Goal: Task Accomplishment & Management: Manage account settings

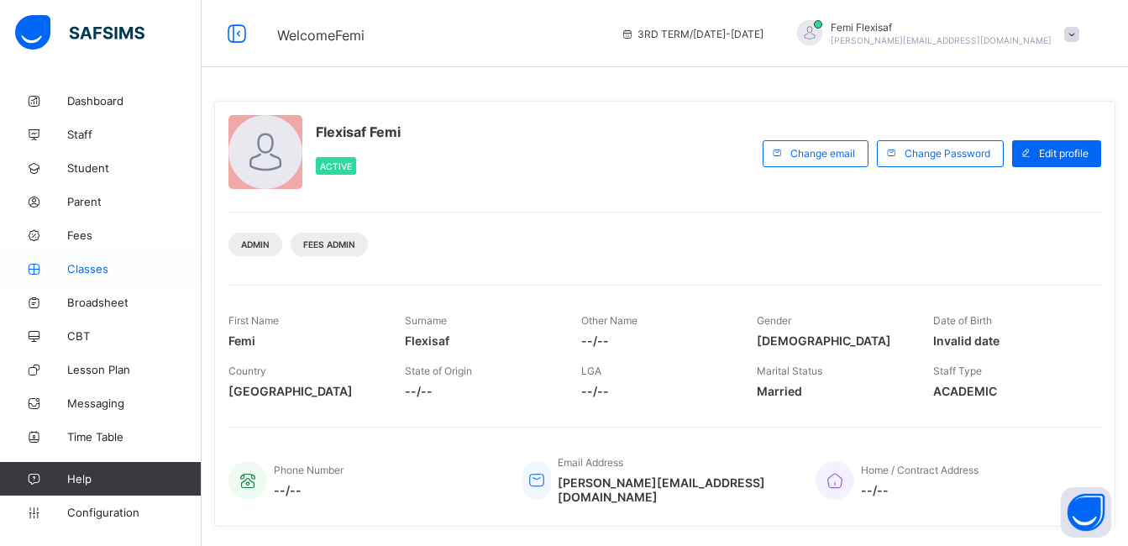
click at [81, 269] on span "Classes" at bounding box center [134, 268] width 134 height 13
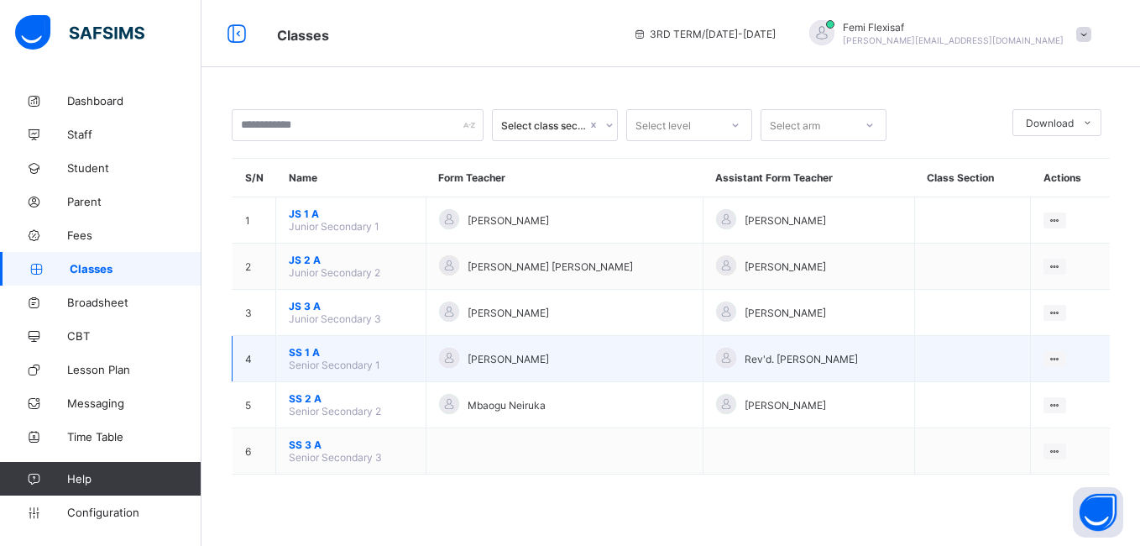
click at [303, 357] on span "SS 1 A" at bounding box center [351, 352] width 124 height 13
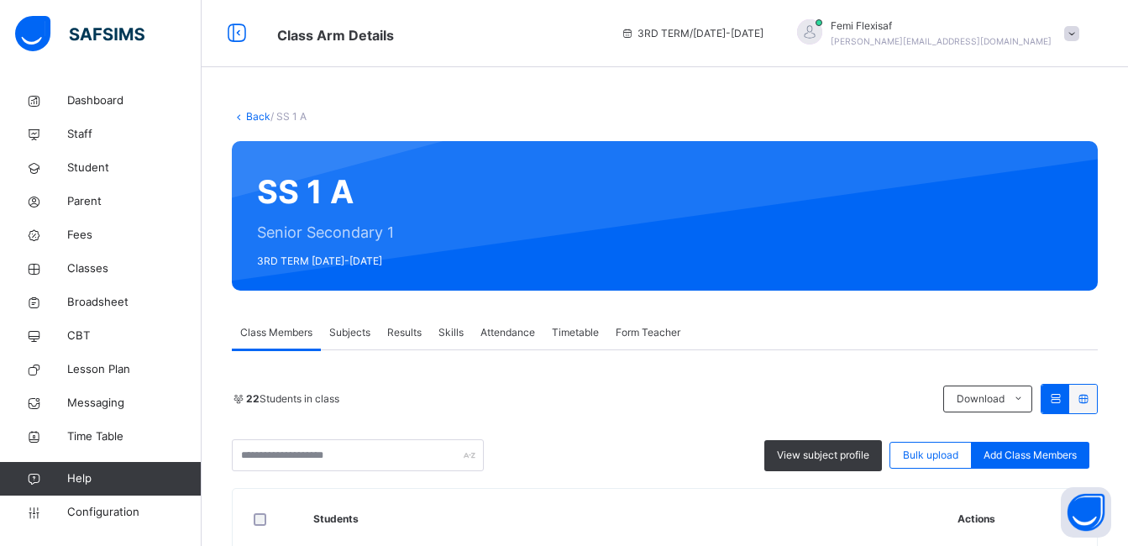
click at [343, 329] on span "Subjects" at bounding box center [349, 332] width 41 height 15
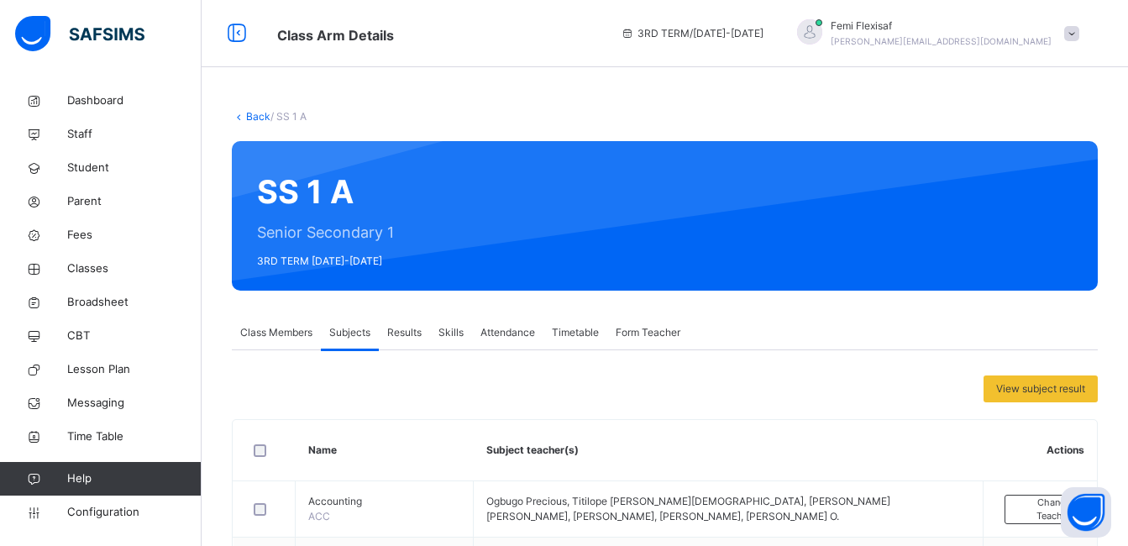
click at [1072, 35] on div "Femi Flexisaf olufemi.ibitokun@flexisaf.com" at bounding box center [933, 33] width 307 height 30
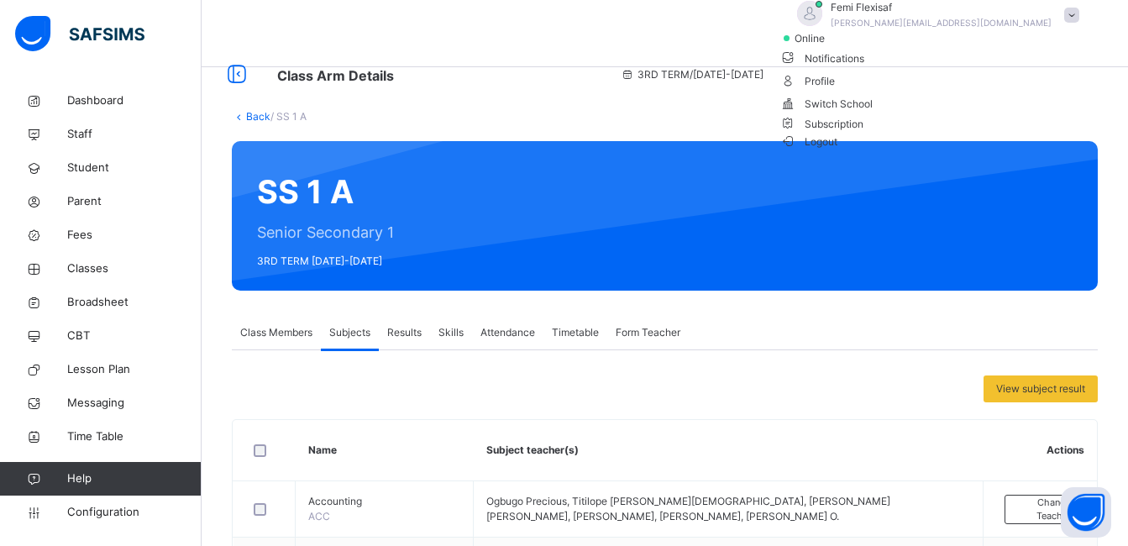
click at [838, 150] on span "Logout" at bounding box center [809, 142] width 58 height 18
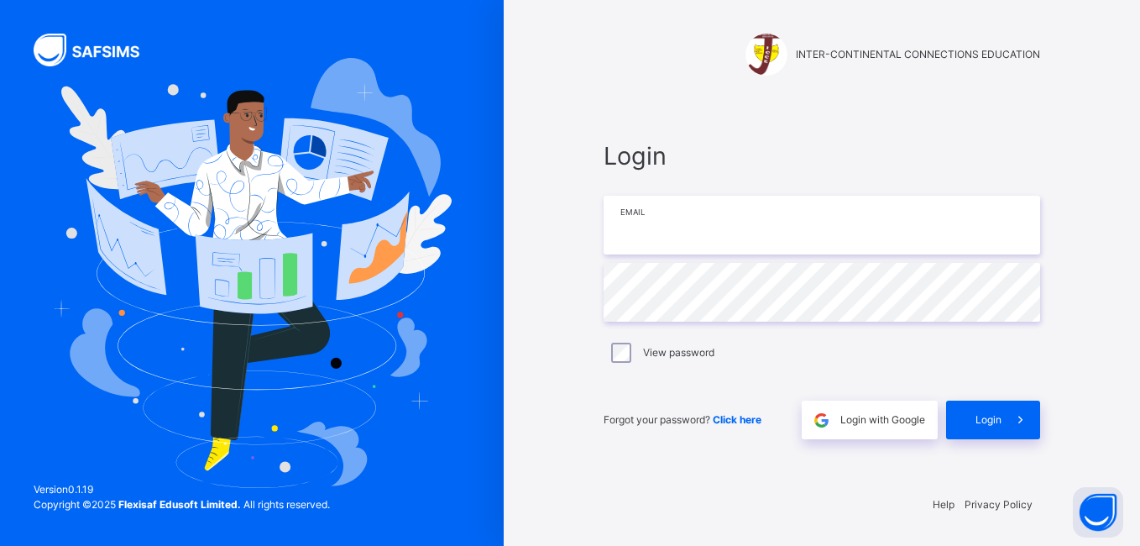
type input "**********"
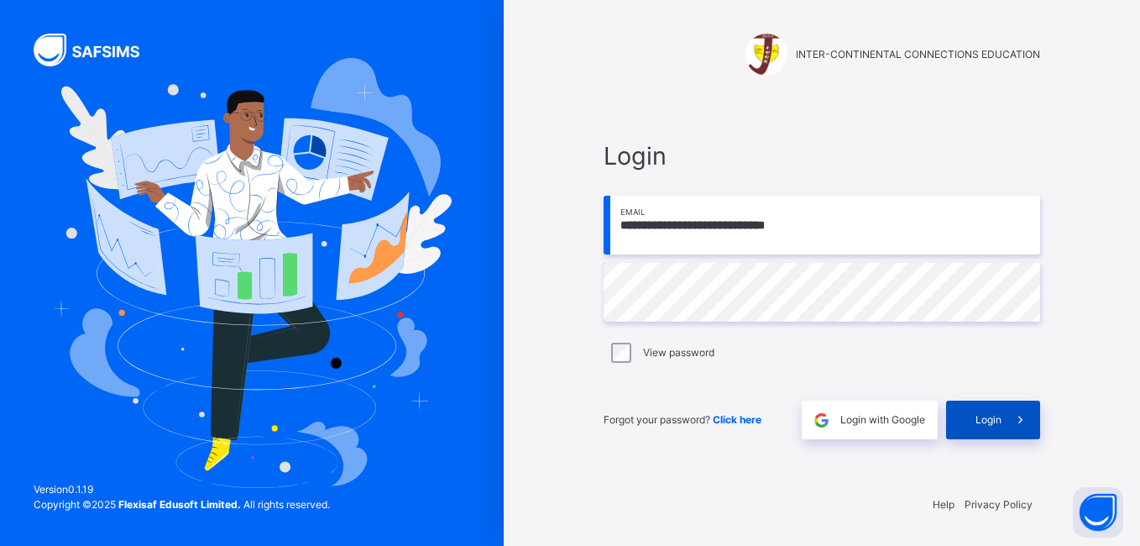
click at [971, 421] on div "Login" at bounding box center [993, 419] width 94 height 39
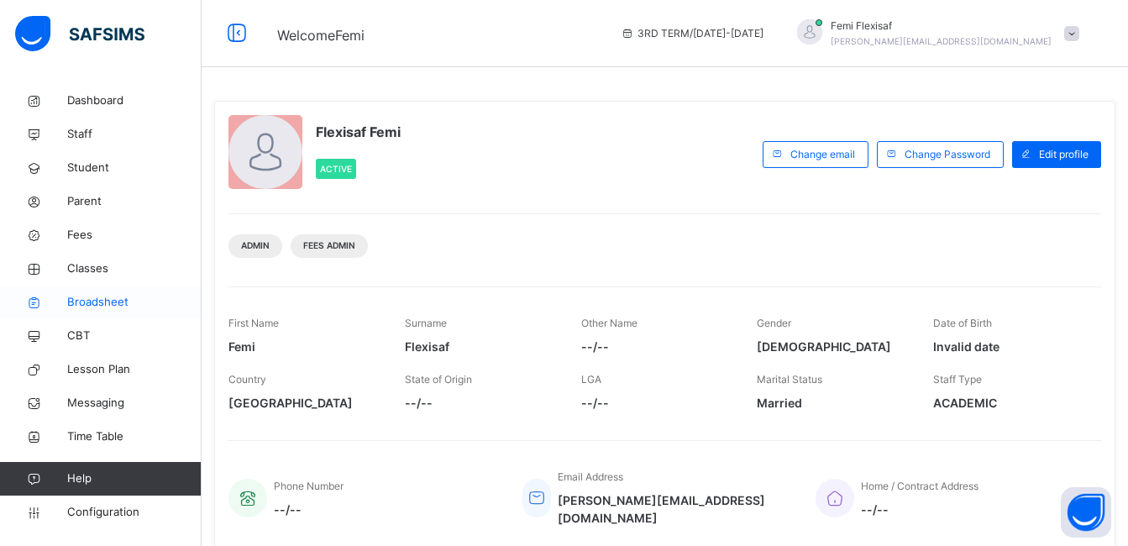
click at [100, 295] on span "Broadsheet" at bounding box center [134, 302] width 134 height 17
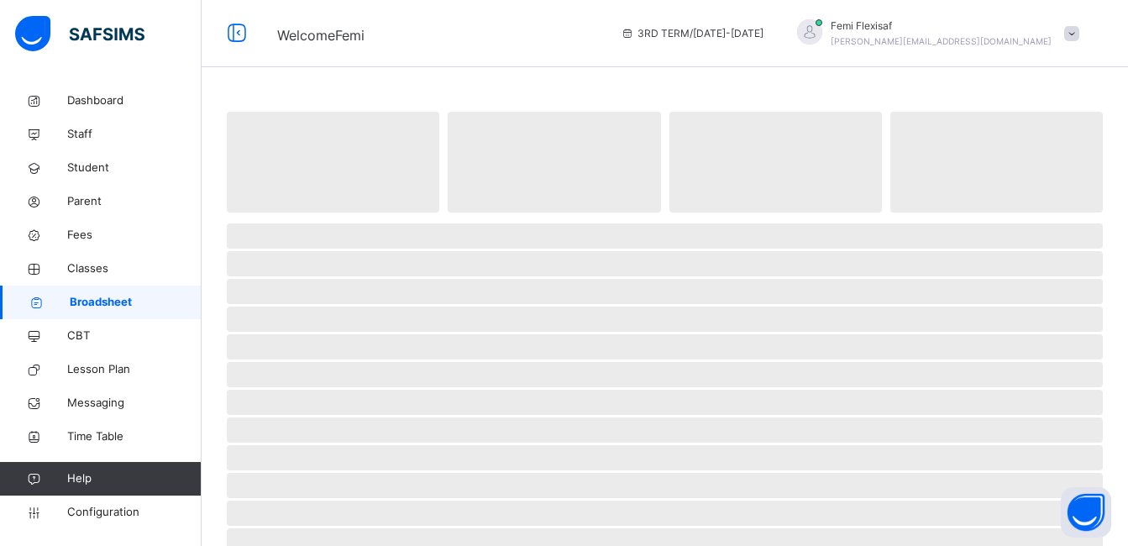
click at [100, 295] on span "Broadsheet" at bounding box center [136, 302] width 132 height 17
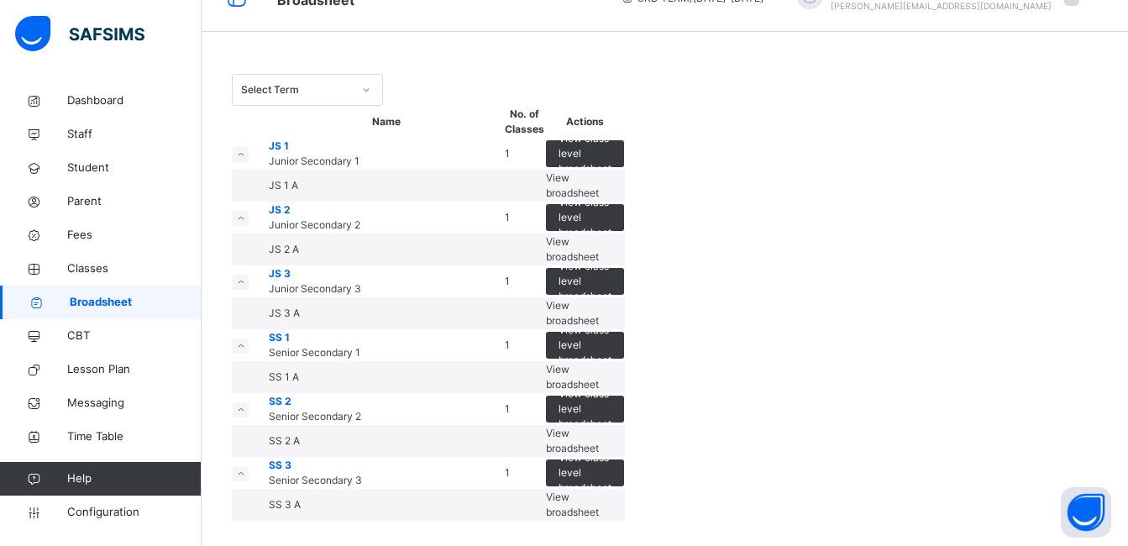
scroll to position [280, 0]
click at [599, 363] on span "View broadsheet" at bounding box center [572, 377] width 53 height 28
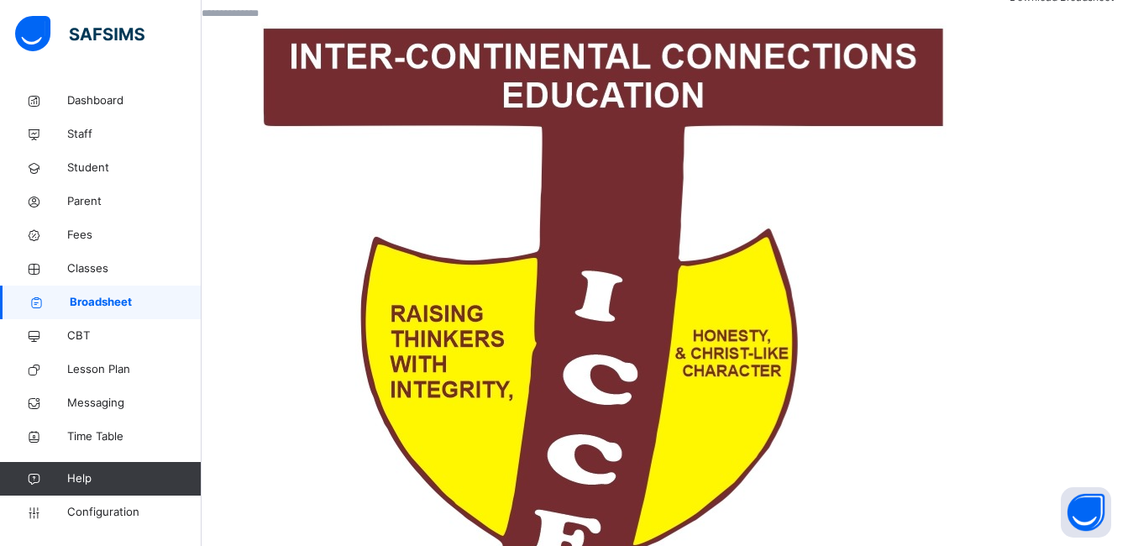
scroll to position [372, 0]
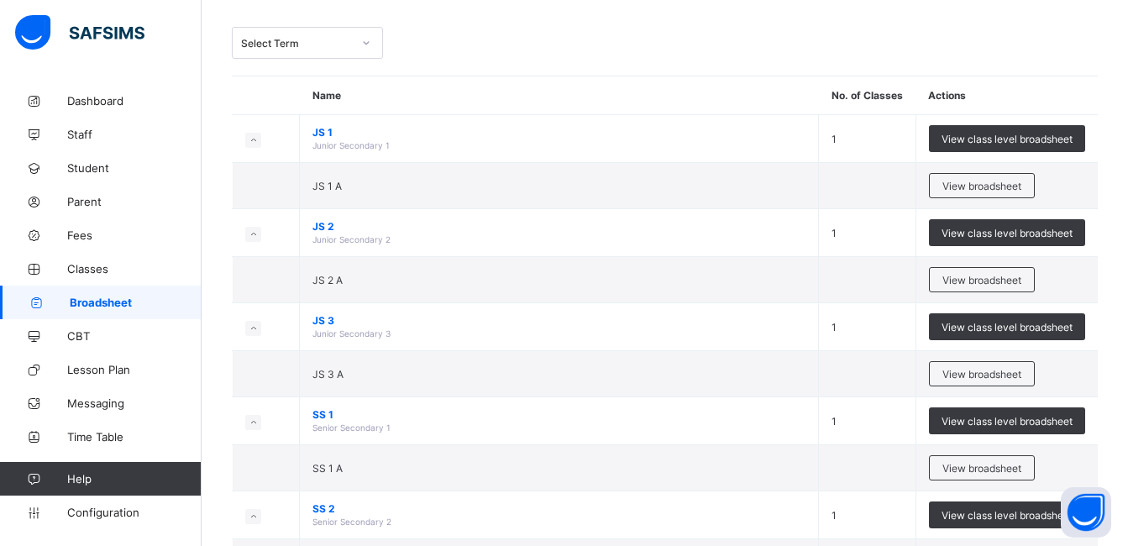
scroll to position [258, 0]
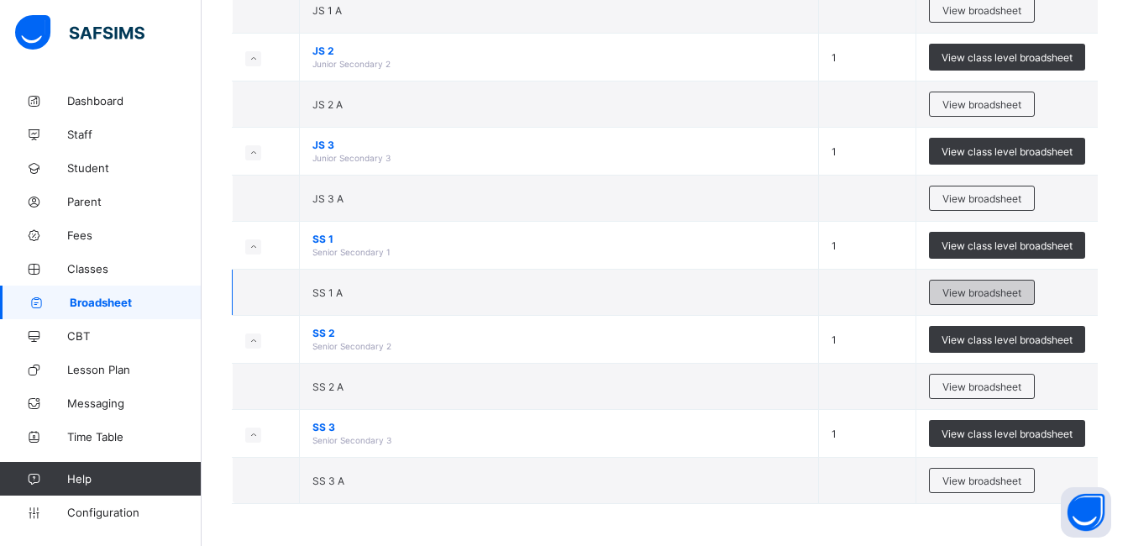
click at [980, 294] on span "View broadsheet" at bounding box center [981, 292] width 79 height 13
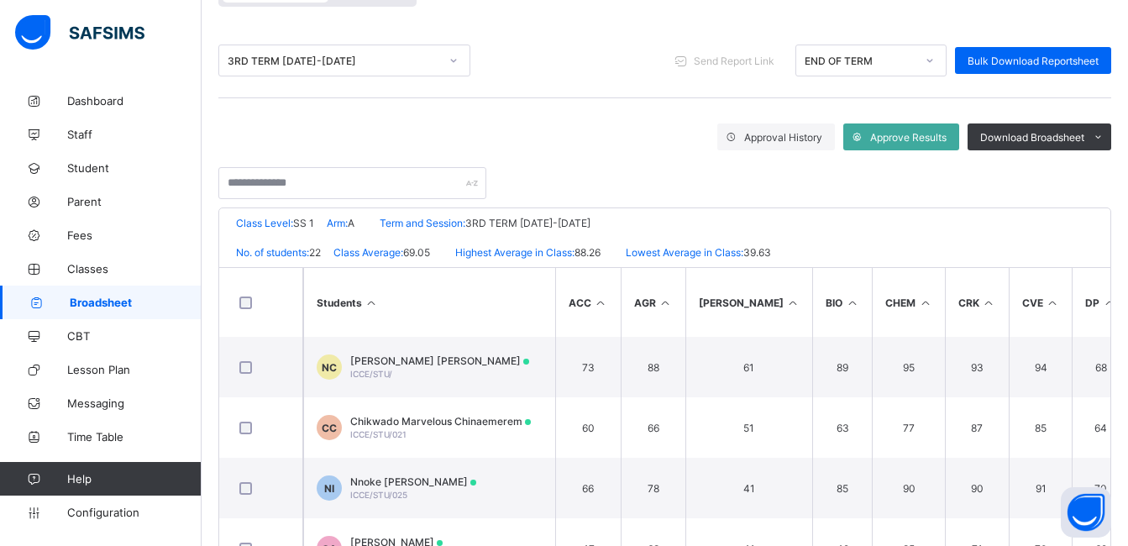
scroll to position [302, 0]
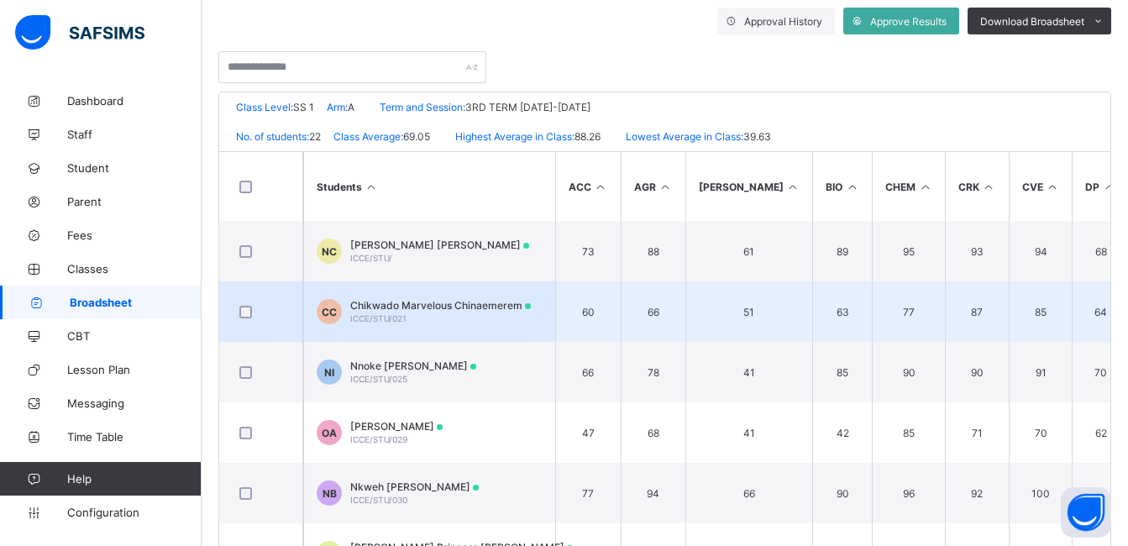
click at [422, 306] on span "Chikwado Marvelous Chinaemerem" at bounding box center [440, 305] width 181 height 13
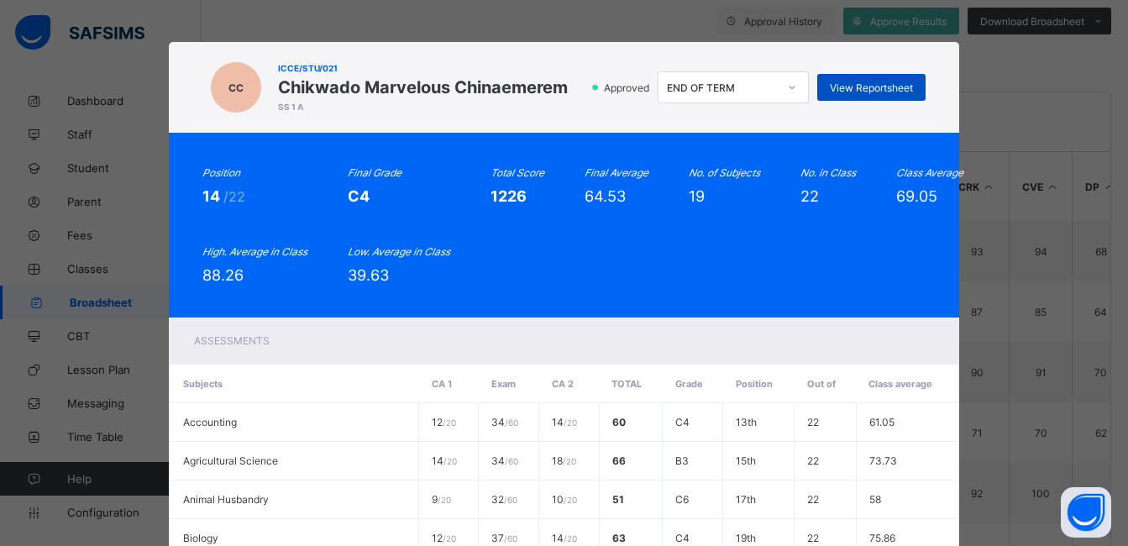
click at [861, 86] on span "View Reportsheet" at bounding box center [870, 87] width 83 height 13
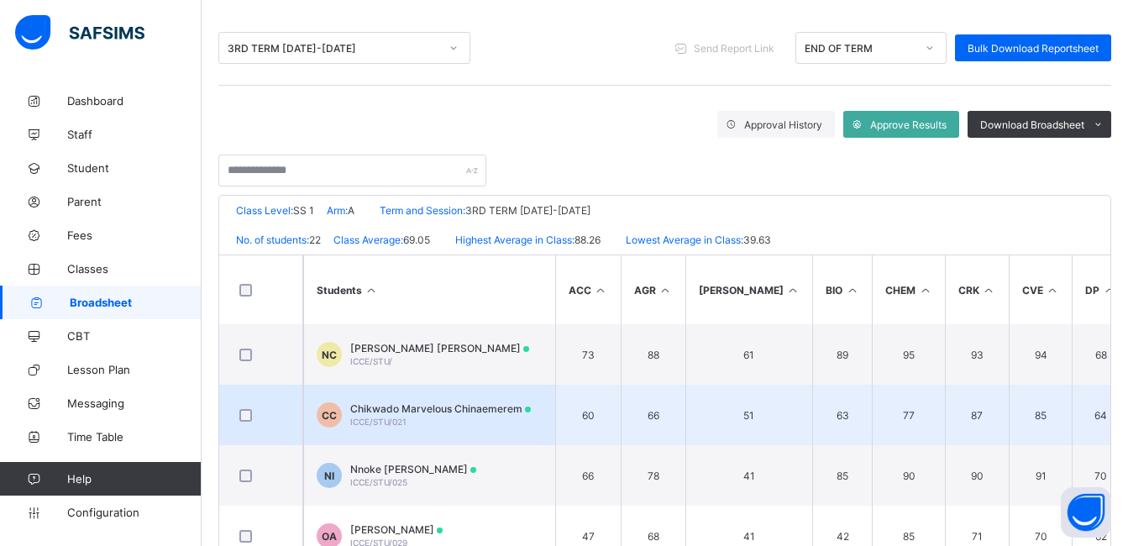
scroll to position [201, 0]
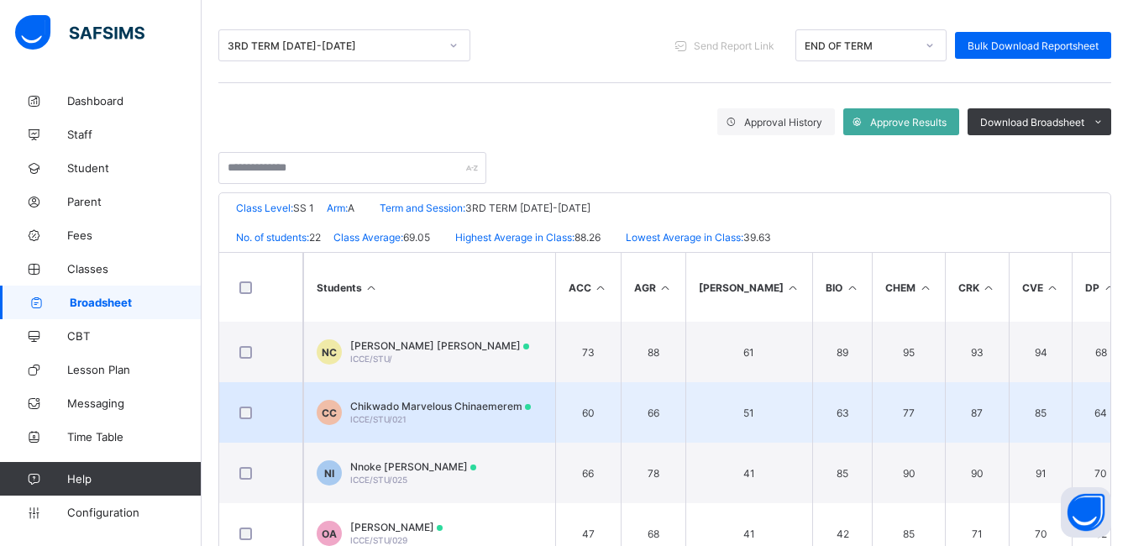
click at [448, 409] on span "Chikwado Marvelous Chinaemerem" at bounding box center [440, 406] width 181 height 13
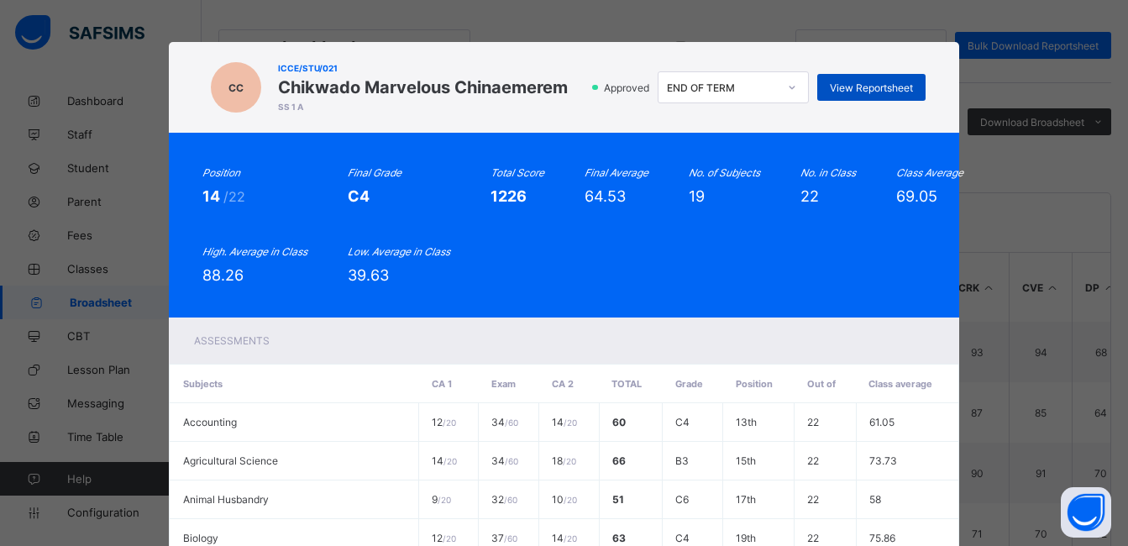
click at [881, 96] on div "View Reportsheet" at bounding box center [871, 87] width 108 height 27
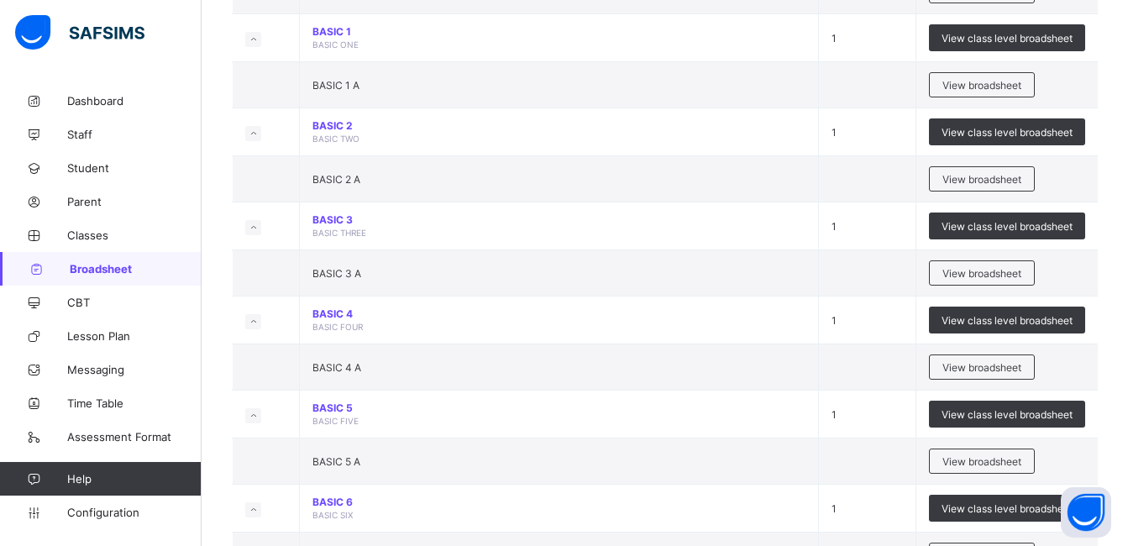
scroll to position [470, 0]
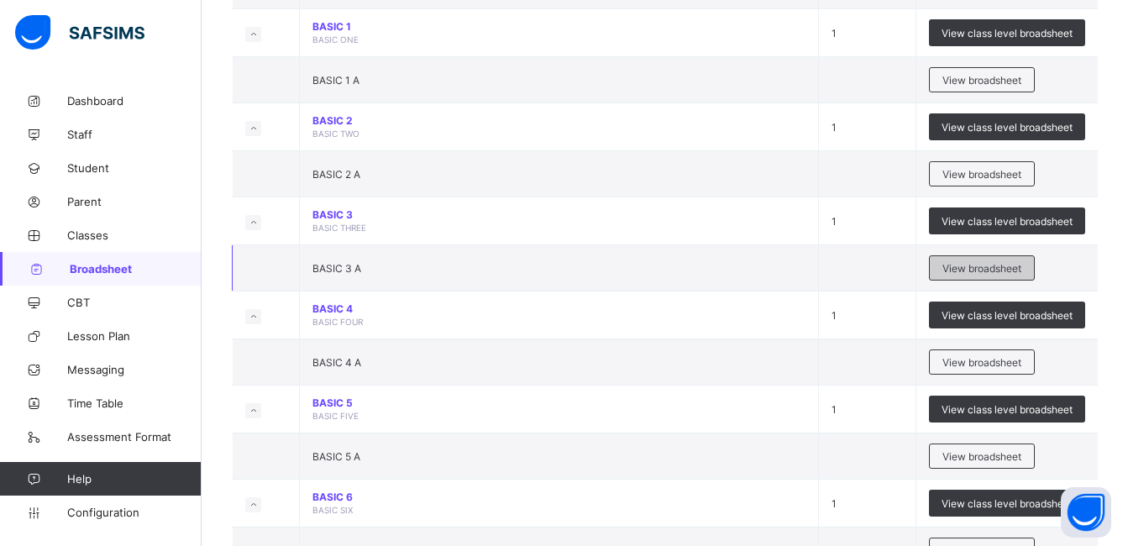
click at [970, 270] on span "View broadsheet" at bounding box center [981, 268] width 79 height 13
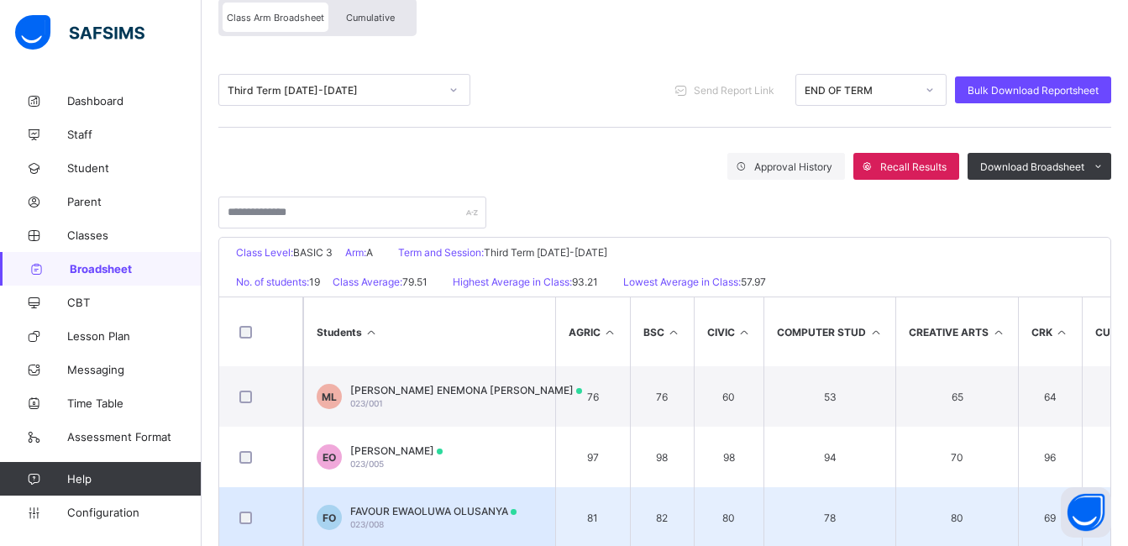
scroll to position [201, 0]
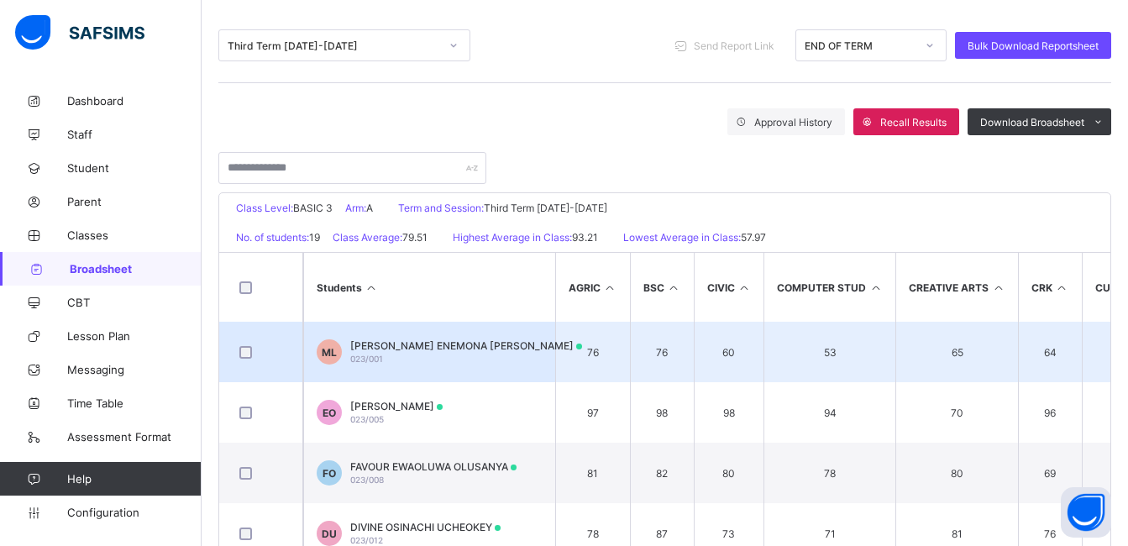
click at [403, 342] on span "[PERSON_NAME] ENEMONA [PERSON_NAME]" at bounding box center [466, 345] width 232 height 13
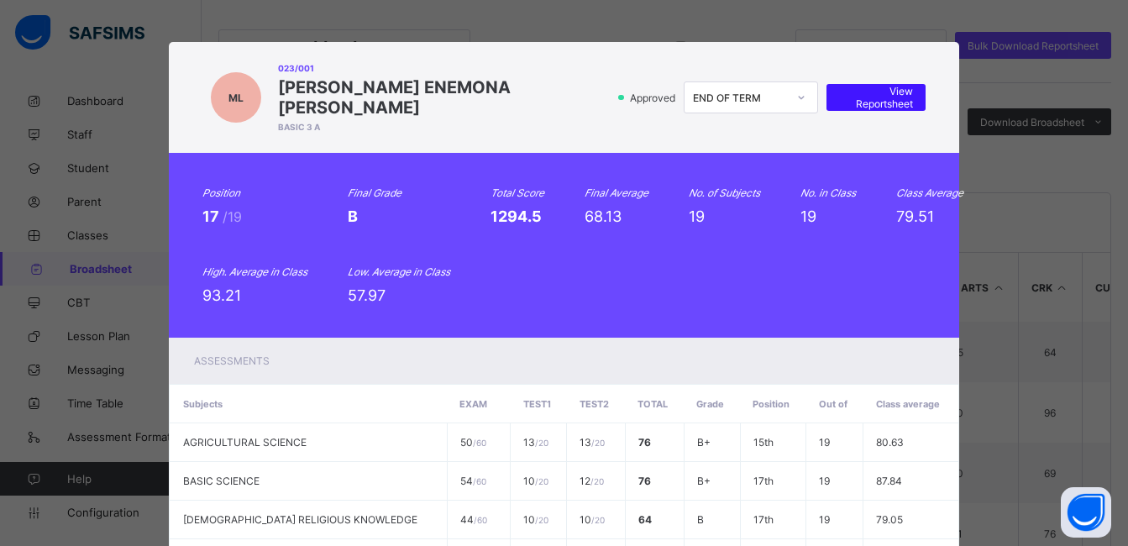
click at [845, 85] on span "View Reportsheet" at bounding box center [876, 97] width 74 height 25
click at [554, 210] on div "Position 17 /19 Final Grade B Total Score 1294.5 Final Average 68.13 No. of Sub…" at bounding box center [563, 245] width 722 height 118
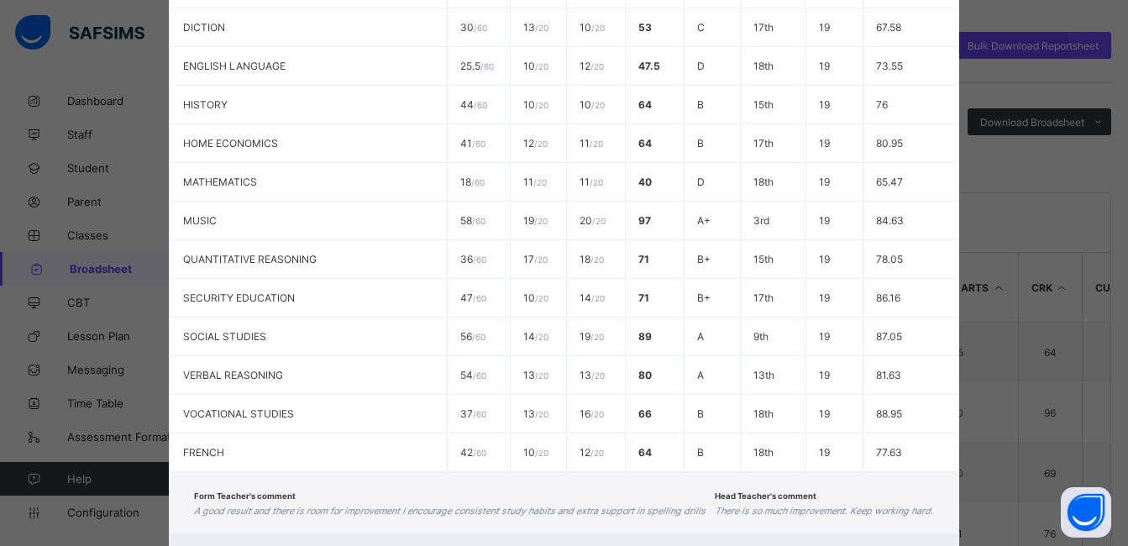
scroll to position [755, 0]
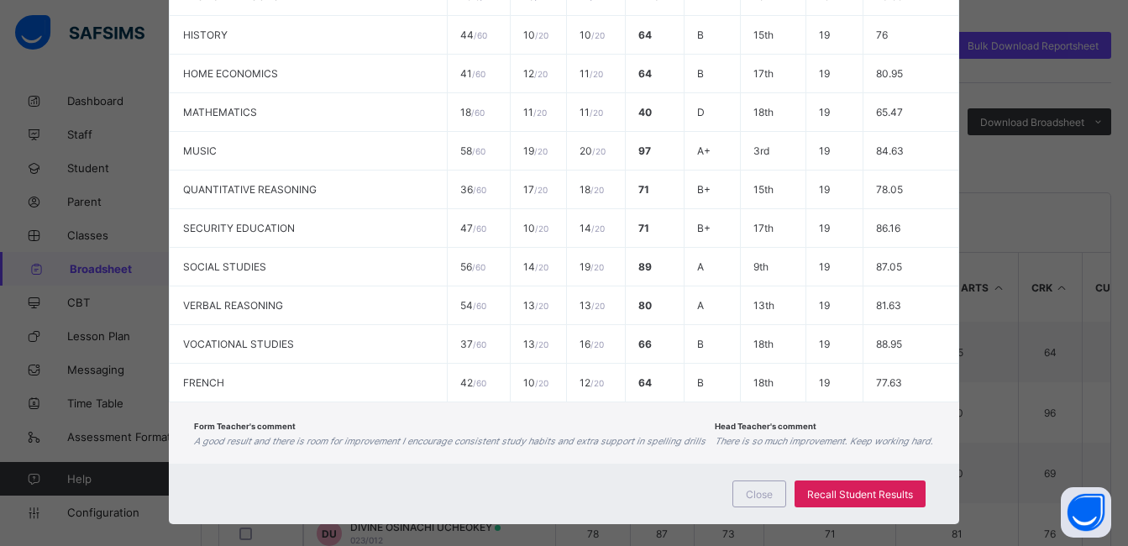
click at [645, 440] on div "Form Teacher's comment A good result and there is room for improvement I encour…" at bounding box center [563, 432] width 789 height 61
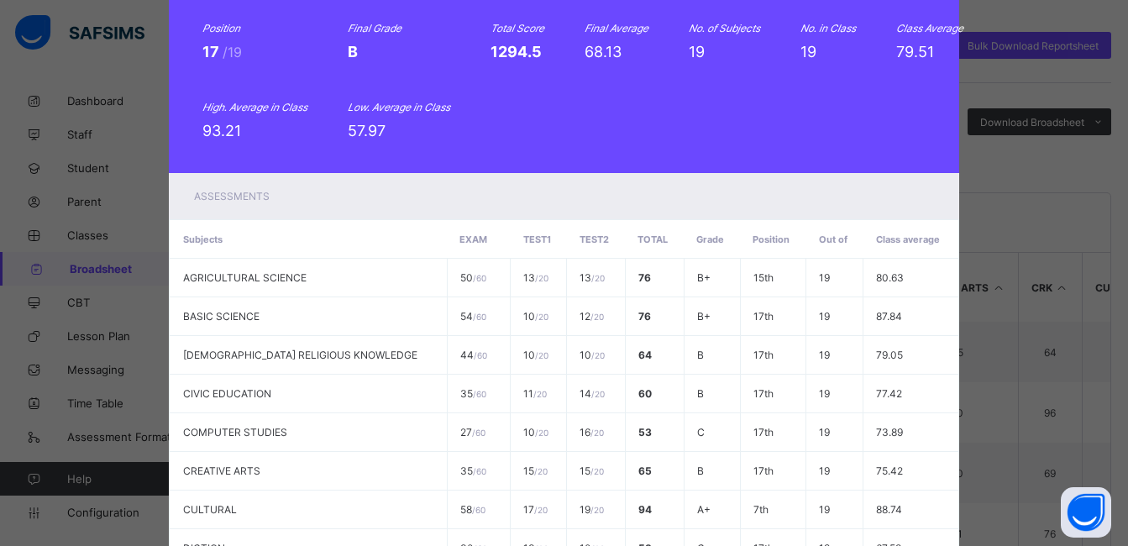
scroll to position [117, 0]
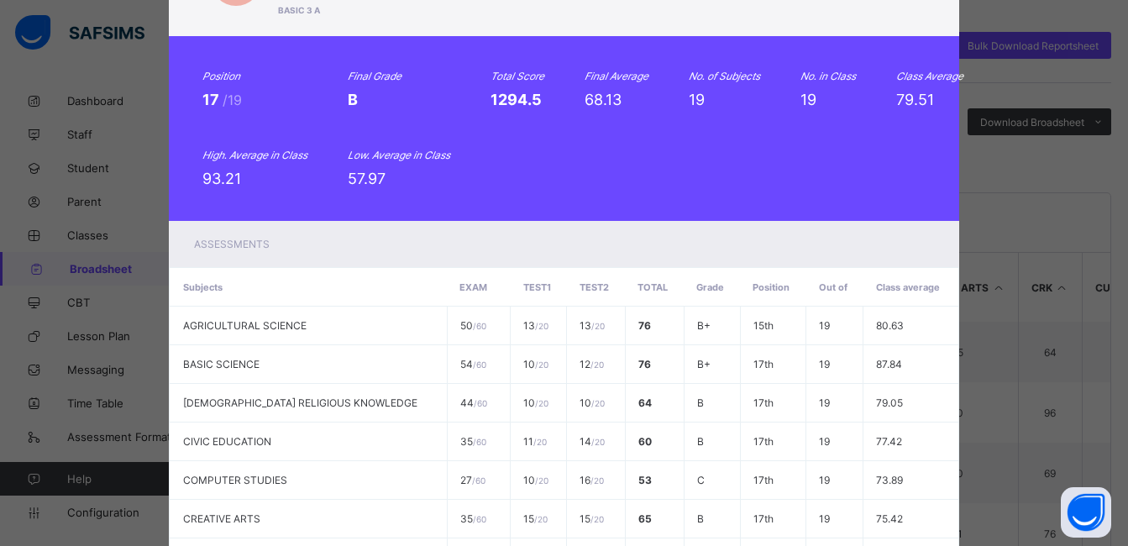
click at [578, 176] on div "Position 17 /19 Final Grade B Total Score 1294.5 Final Average 68.13 No. of Sub…" at bounding box center [563, 128] width 789 height 185
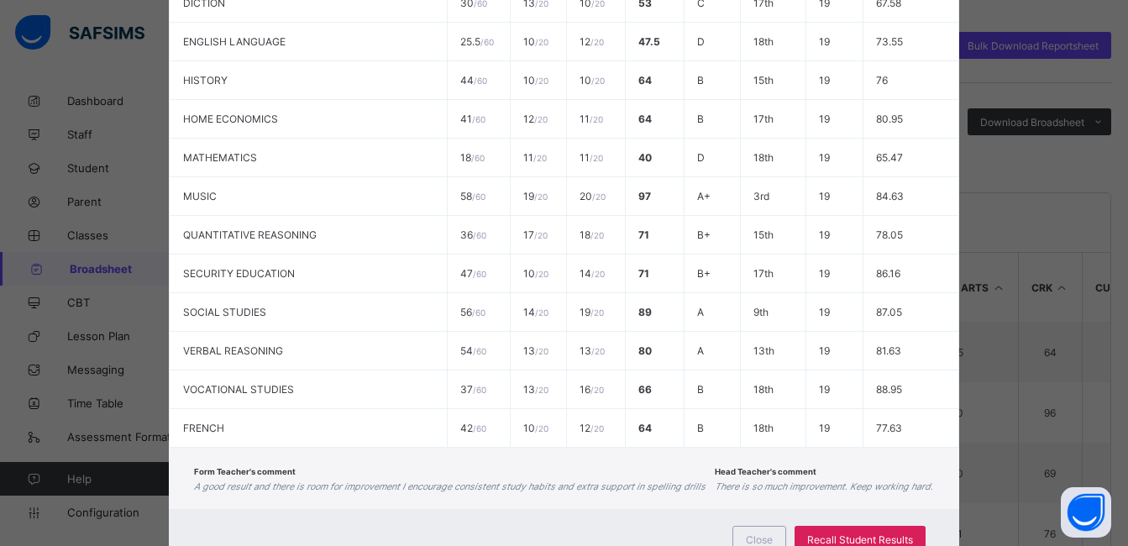
scroll to position [755, 0]
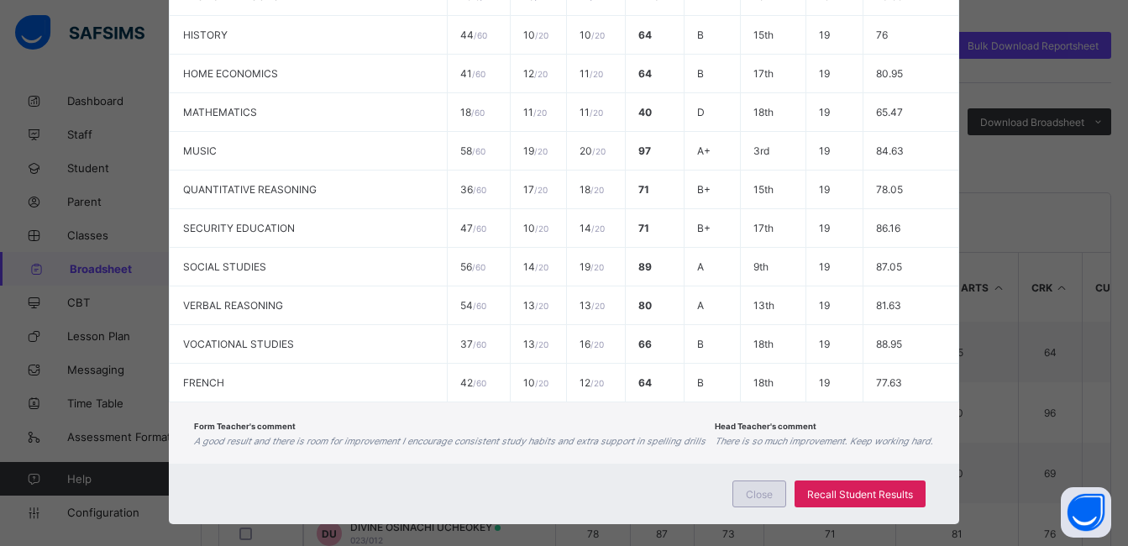
click at [766, 480] on div "Close" at bounding box center [759, 493] width 54 height 27
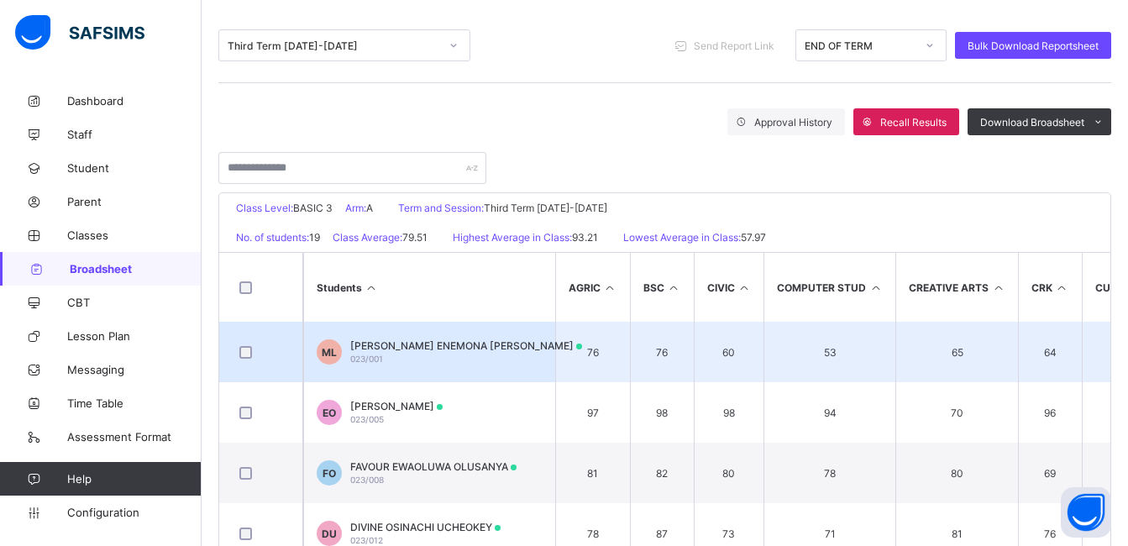
click at [452, 353] on div "[PERSON_NAME] ENEMONA [PERSON_NAME] 023/001" at bounding box center [466, 351] width 232 height 25
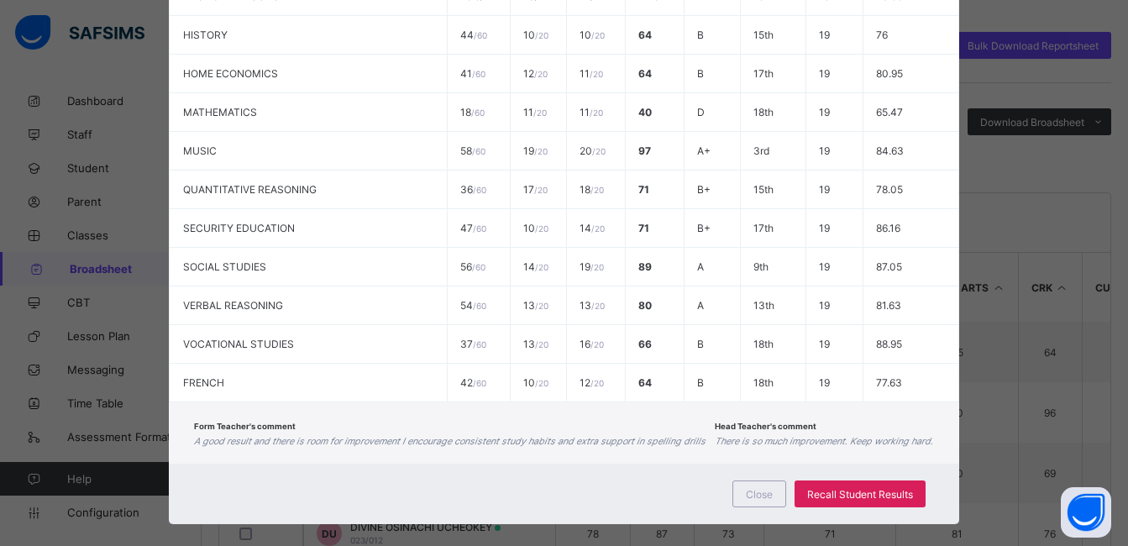
click at [427, 419] on div "Form Teacher's comment A good result and there is room for improvement I encour…" at bounding box center [450, 433] width 512 height 28
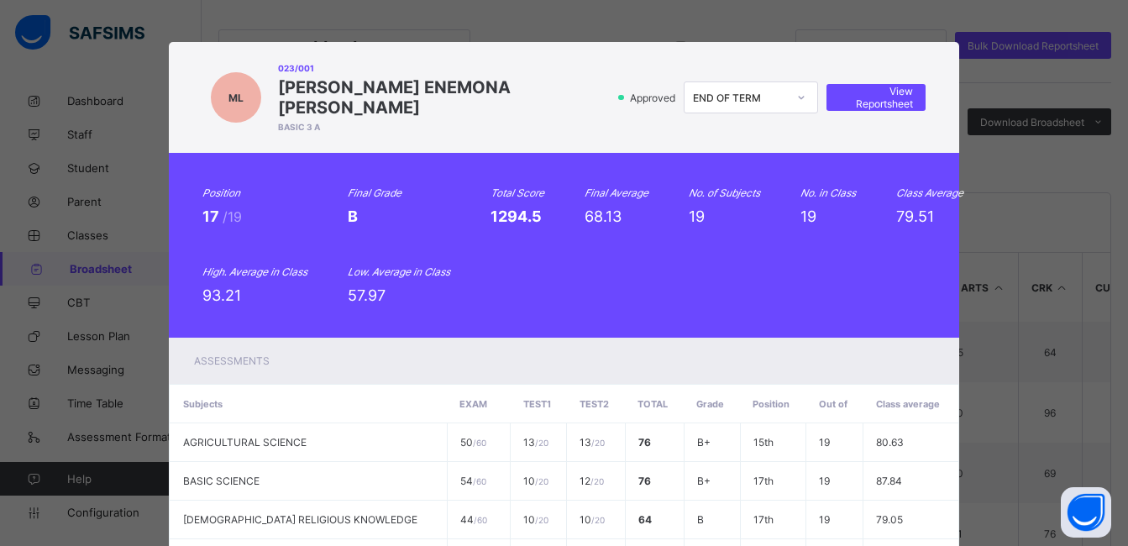
click at [538, 194] on div "Position 17 /19 Final Grade B Total Score 1294.5 Final Average 68.13 No. of Sub…" at bounding box center [563, 245] width 722 height 118
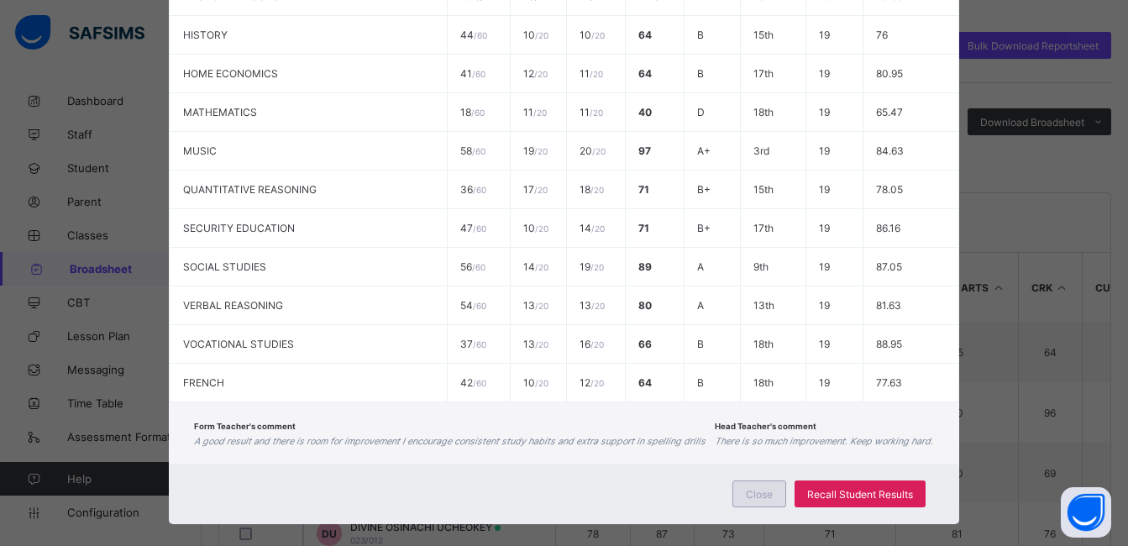
click at [754, 488] on span "Close" at bounding box center [759, 494] width 27 height 13
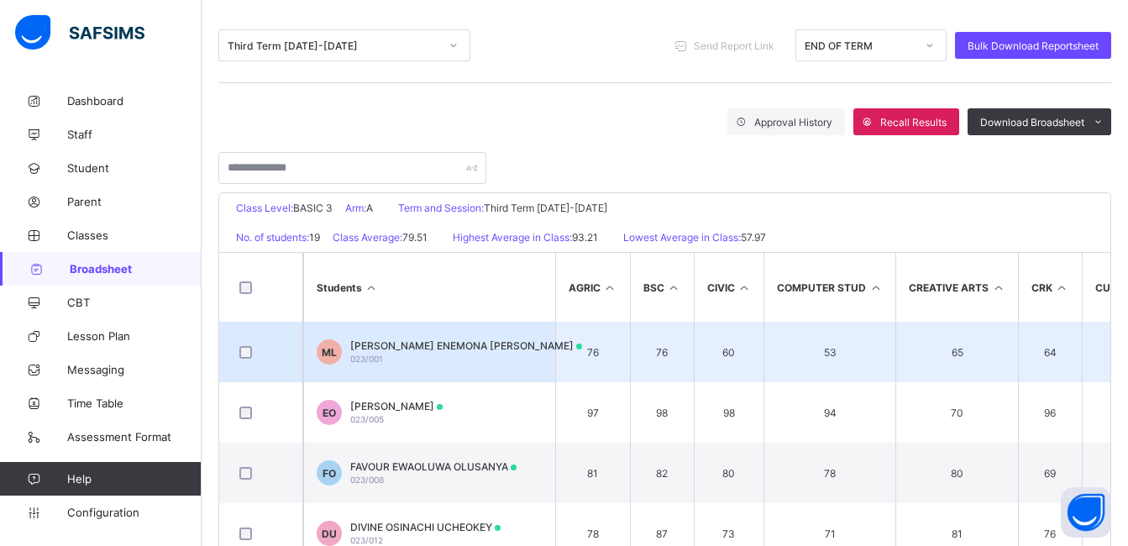
click at [424, 353] on div "[PERSON_NAME] ENEMONA [PERSON_NAME] 023/001" at bounding box center [466, 351] width 232 height 25
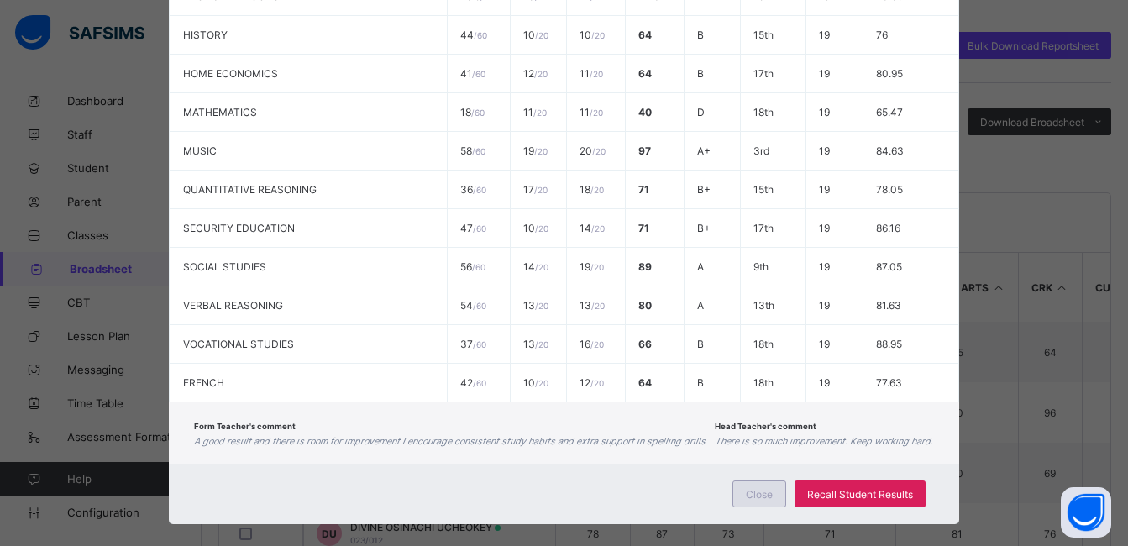
click at [757, 488] on span "Close" at bounding box center [759, 494] width 27 height 13
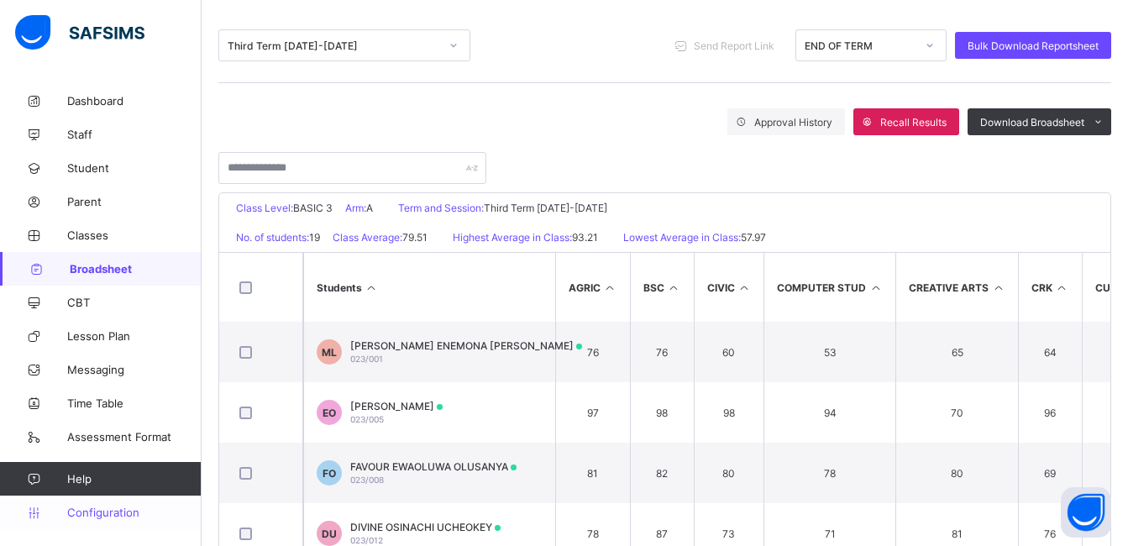
click at [104, 510] on span "Configuration" at bounding box center [133, 511] width 133 height 13
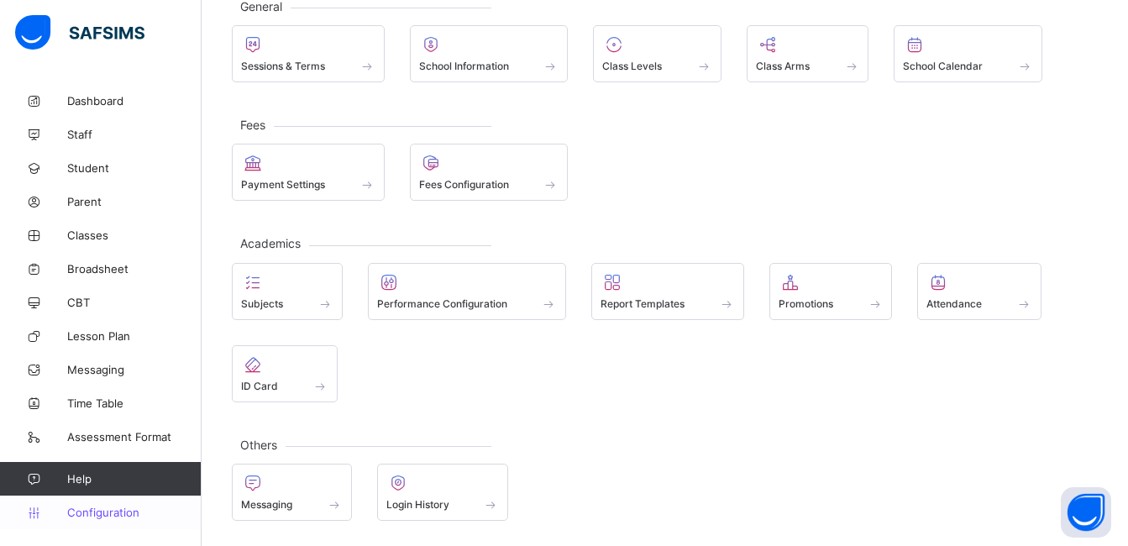
scroll to position [112, 0]
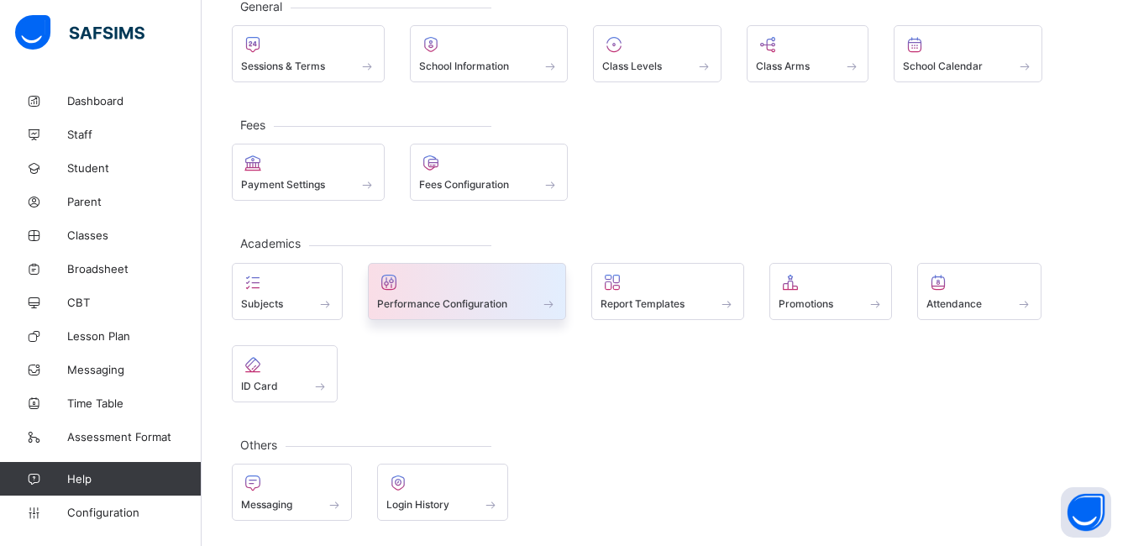
click at [417, 297] on span "Performance Configuration" at bounding box center [442, 303] width 130 height 13
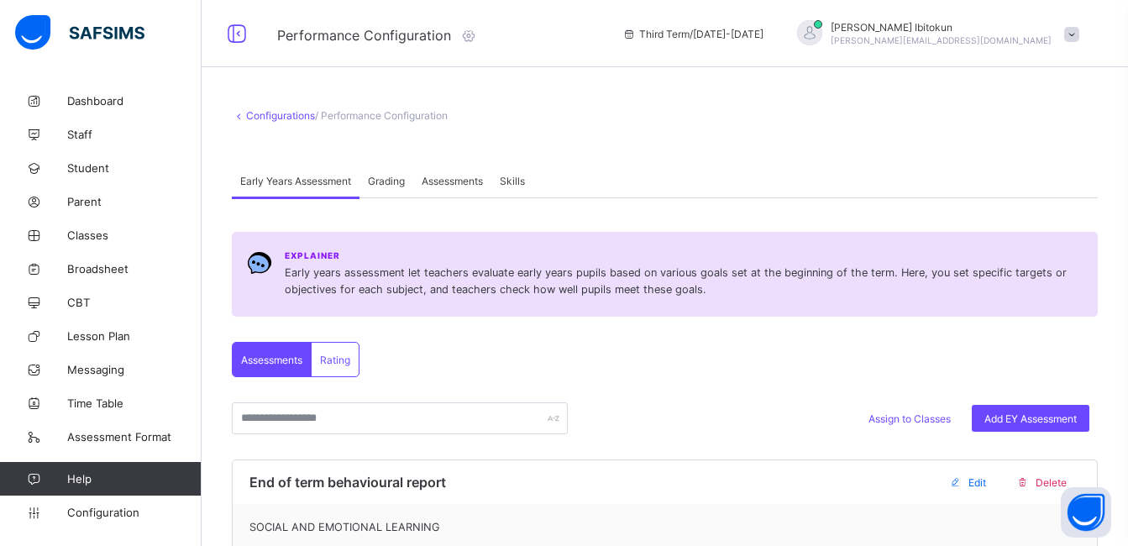
click at [457, 178] on span "Assessments" at bounding box center [451, 181] width 61 height 13
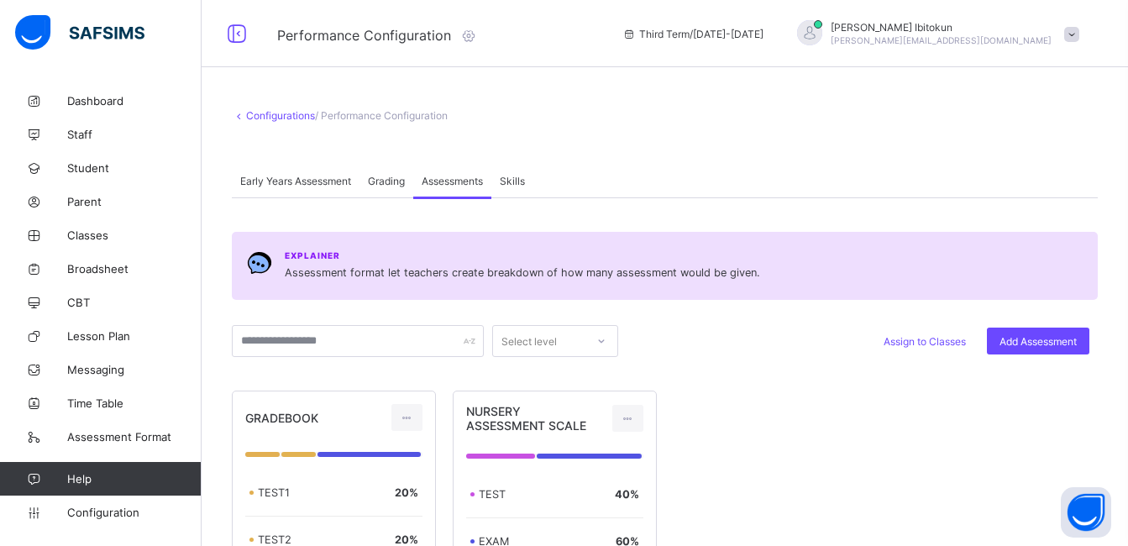
click at [941, 374] on div "Select level Assign to Classes Add Assessment GRADEBOOK TEST1 20 % TEST2 20 % E…" at bounding box center [665, 507] width 866 height 364
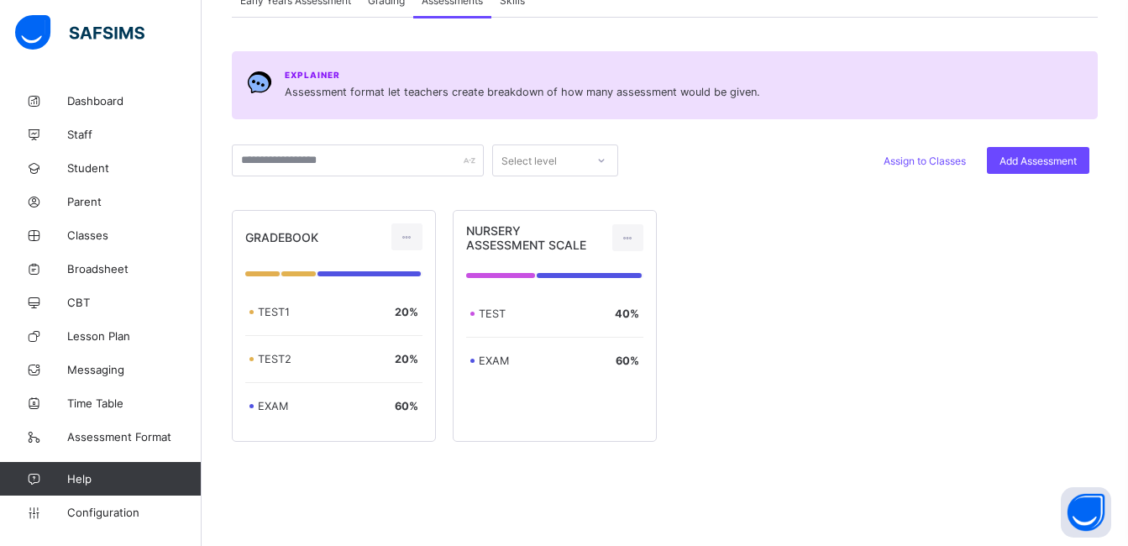
scroll to position [201, 0]
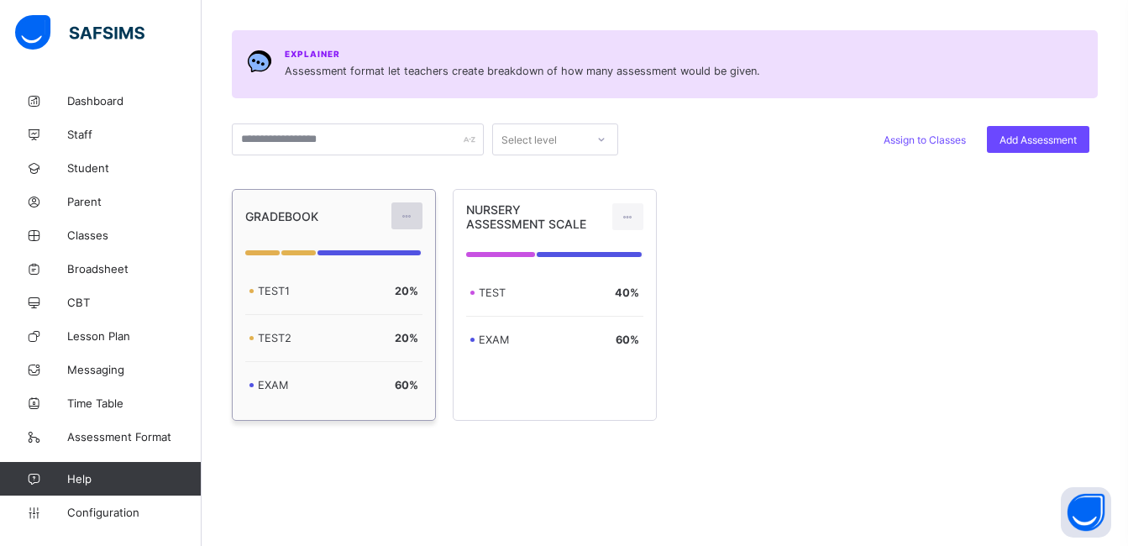
click at [411, 218] on icon at bounding box center [407, 216] width 14 height 13
click at [372, 249] on div "Edit Assessment" at bounding box center [370, 253] width 90 height 17
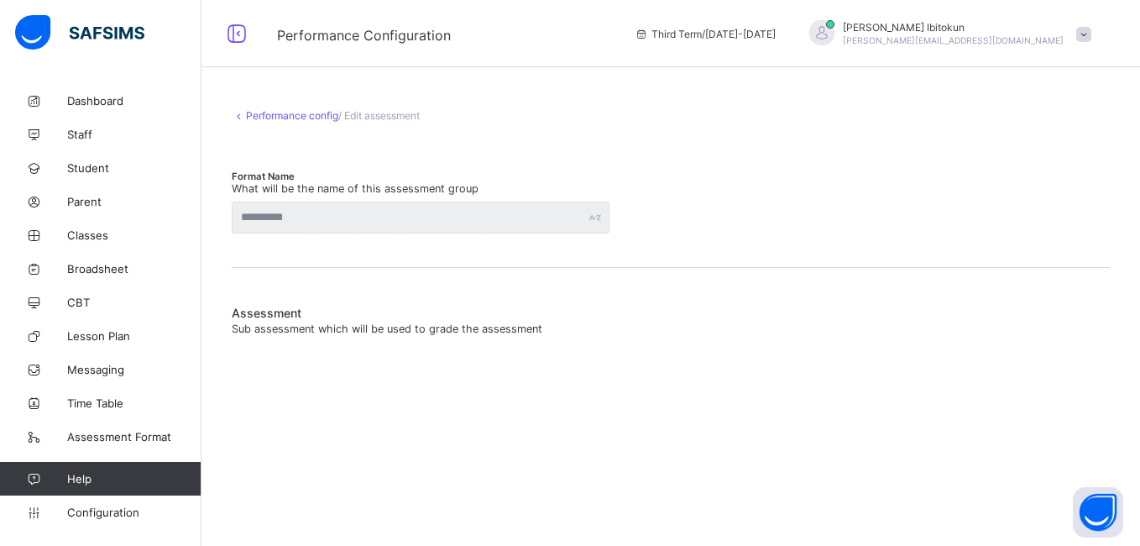
type input "*********"
